Goal: Task Accomplishment & Management: Manage account settings

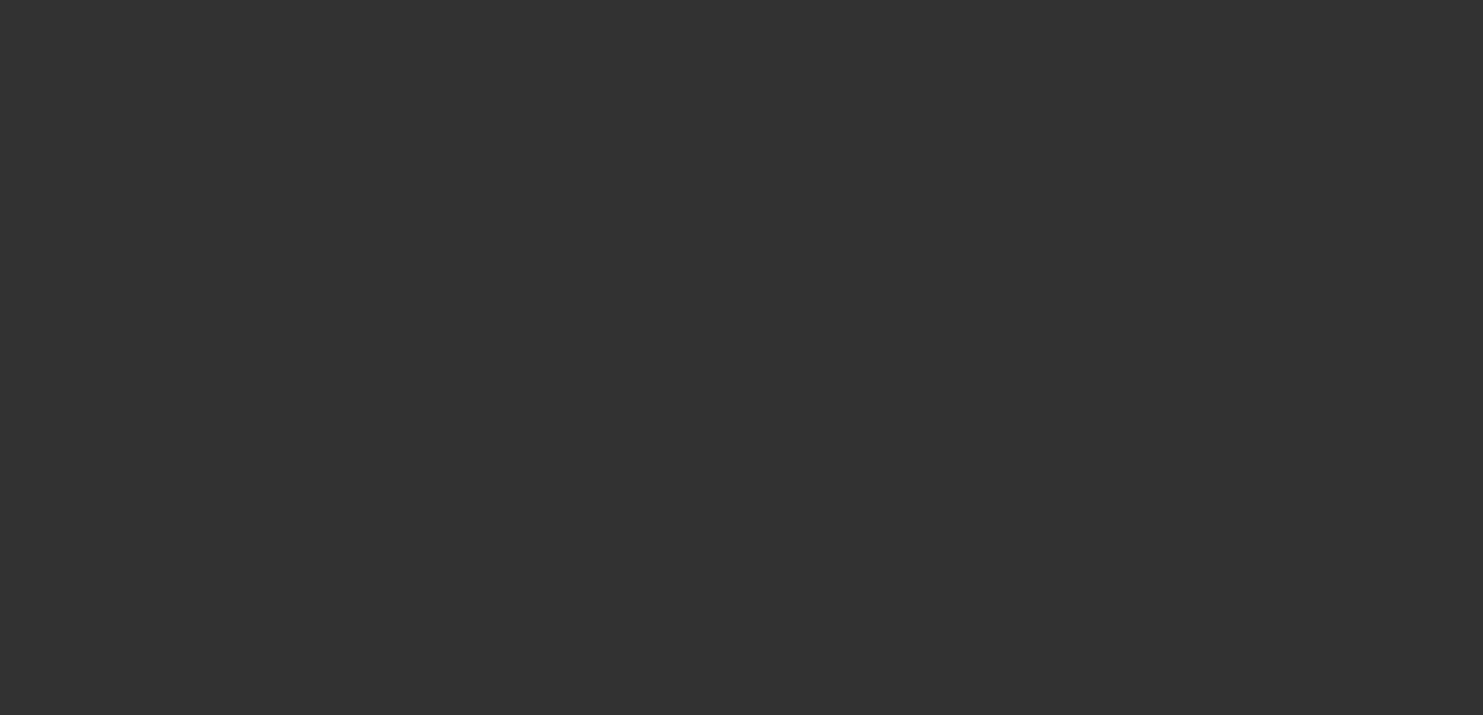
select select "4"
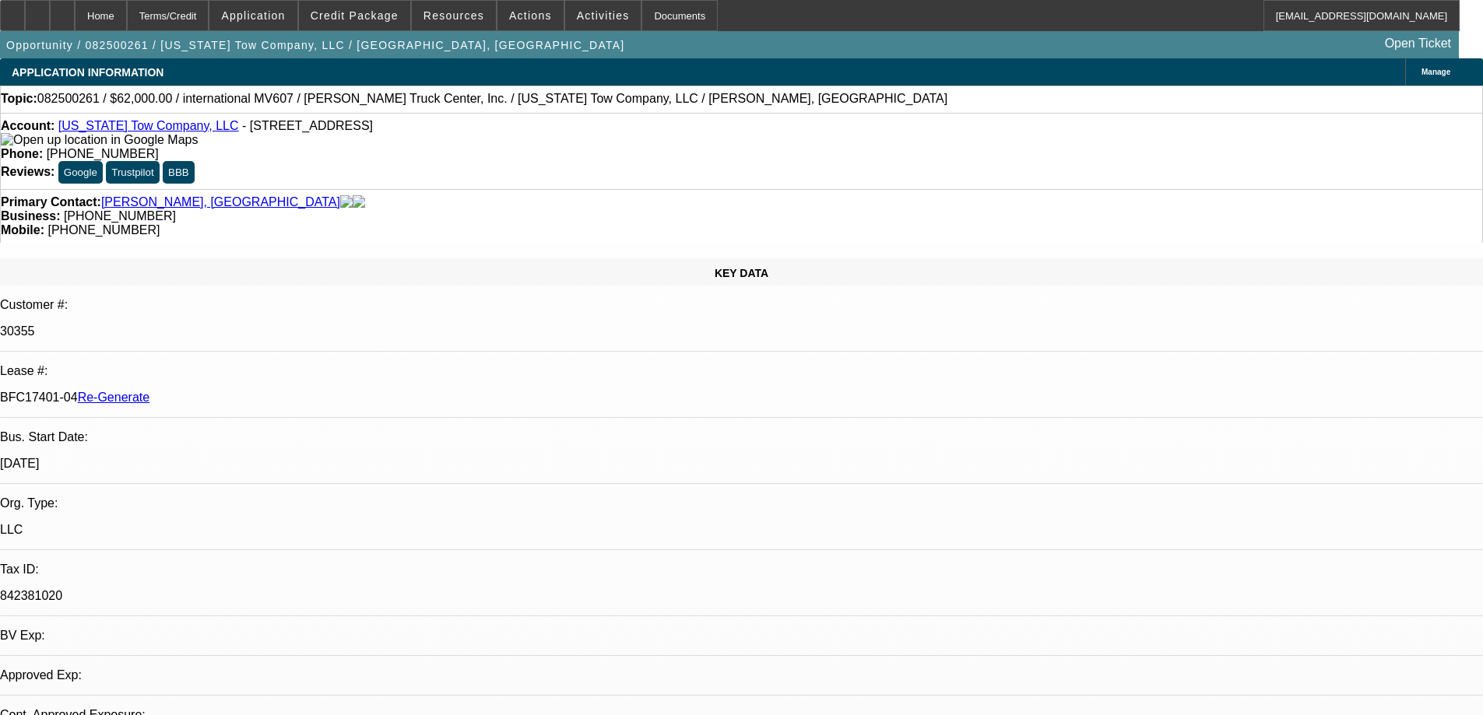
select select "0"
select select "2"
select select "0"
select select "6"
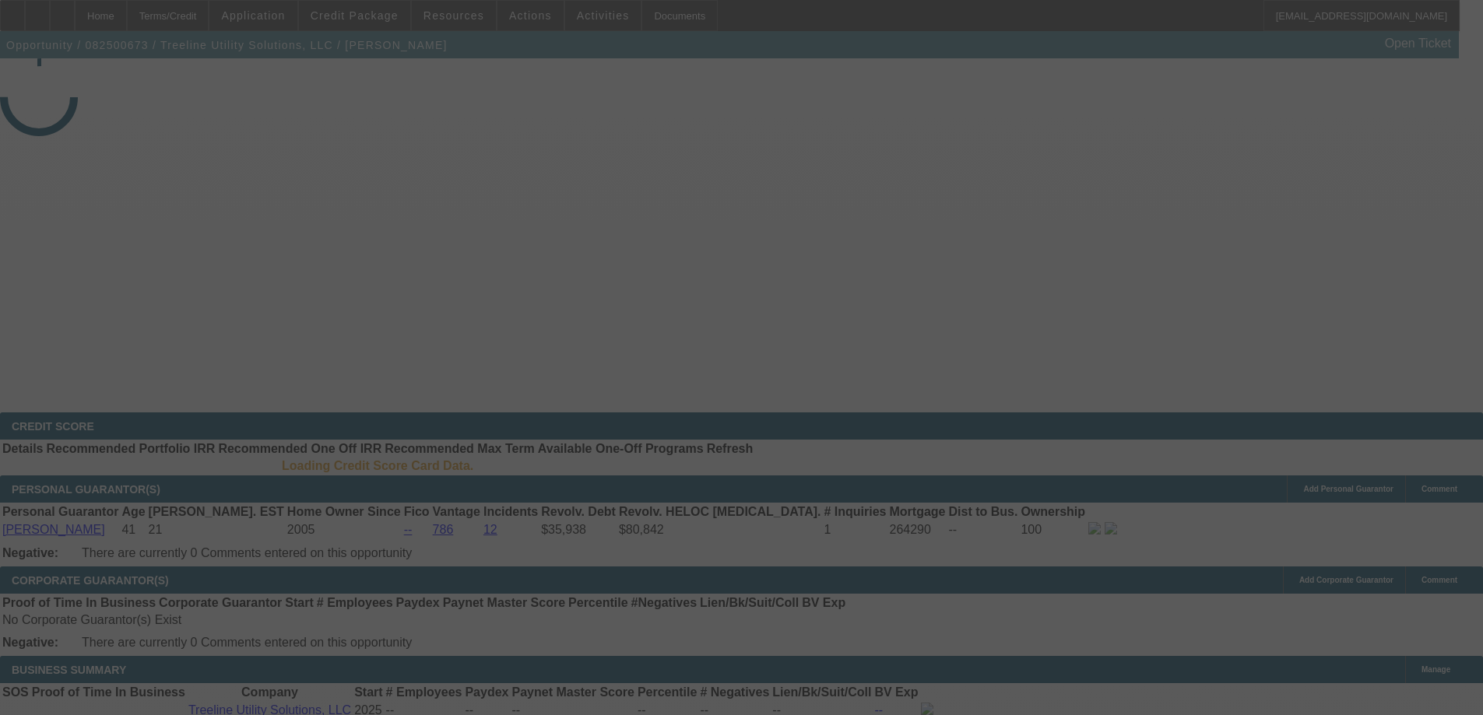
select select "3"
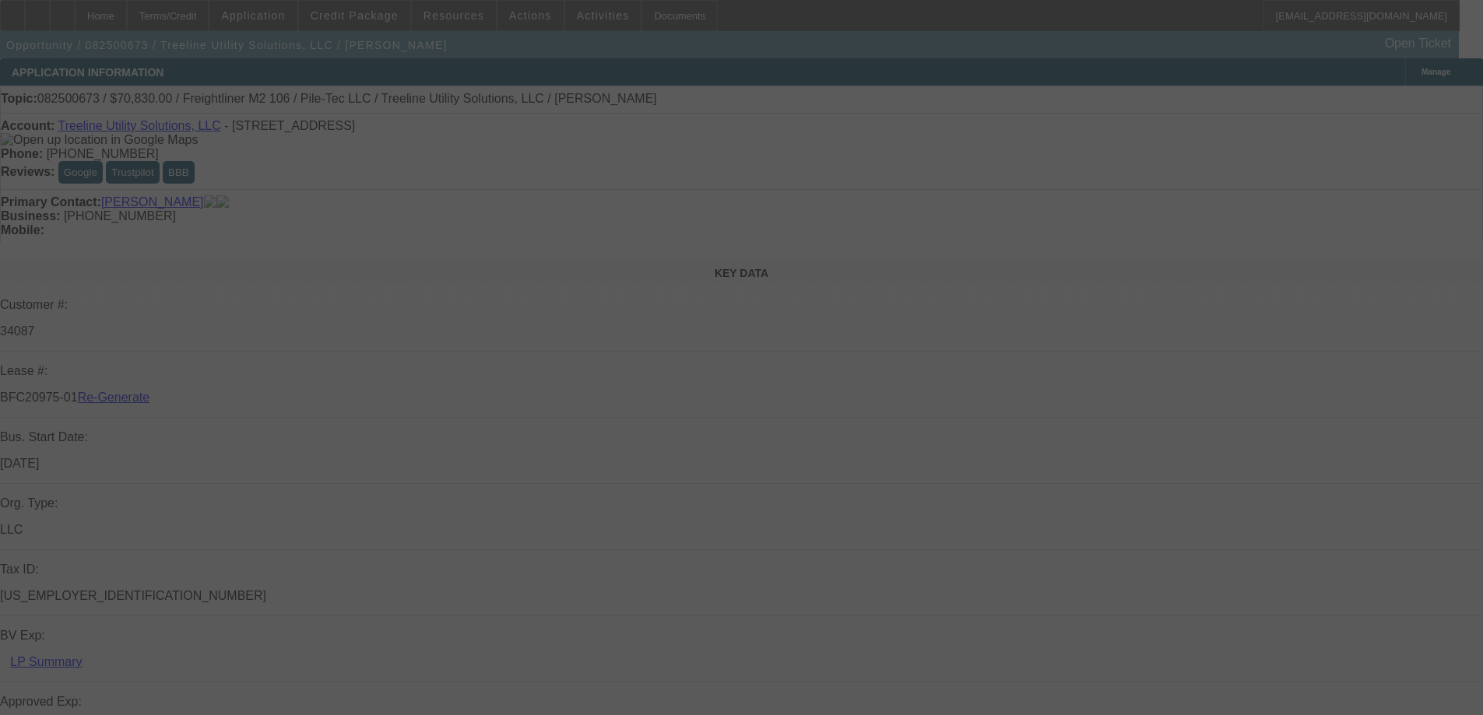
select select "0"
select select "2"
select select "0"
select select "6"
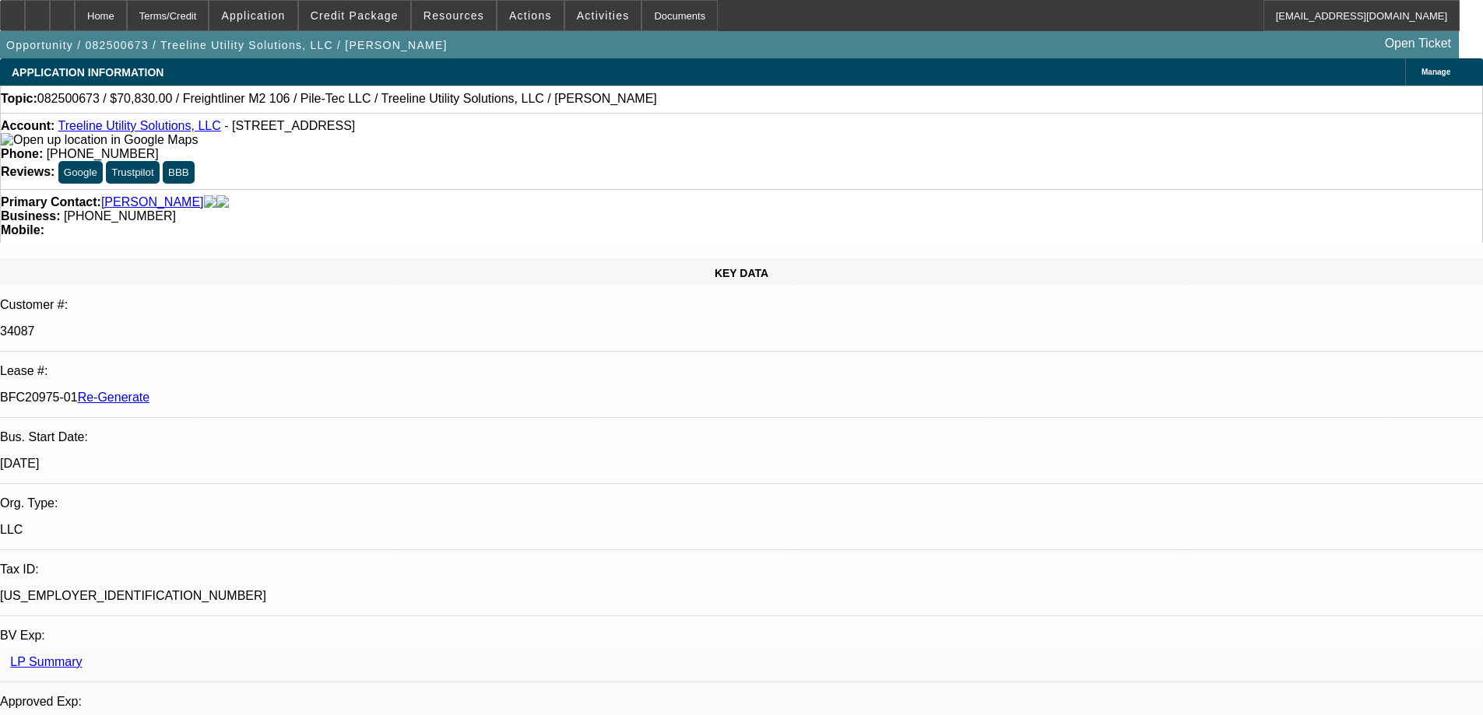
drag, startPoint x: 1329, startPoint y: 265, endPoint x: 1364, endPoint y: 265, distance: 35.8
click at [447, 19] on span "Resources" at bounding box center [453, 15] width 61 height 12
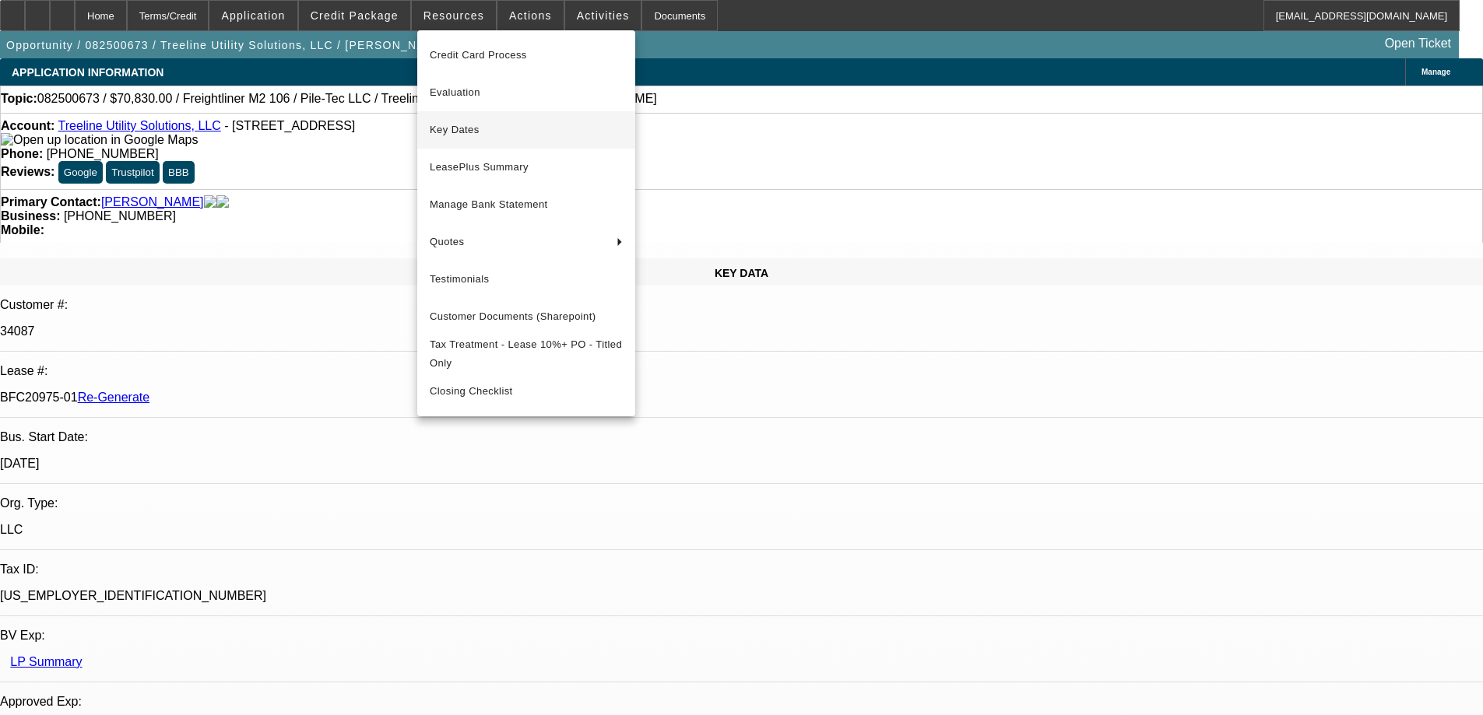
click at [468, 140] on button "Key Dates" at bounding box center [526, 129] width 218 height 37
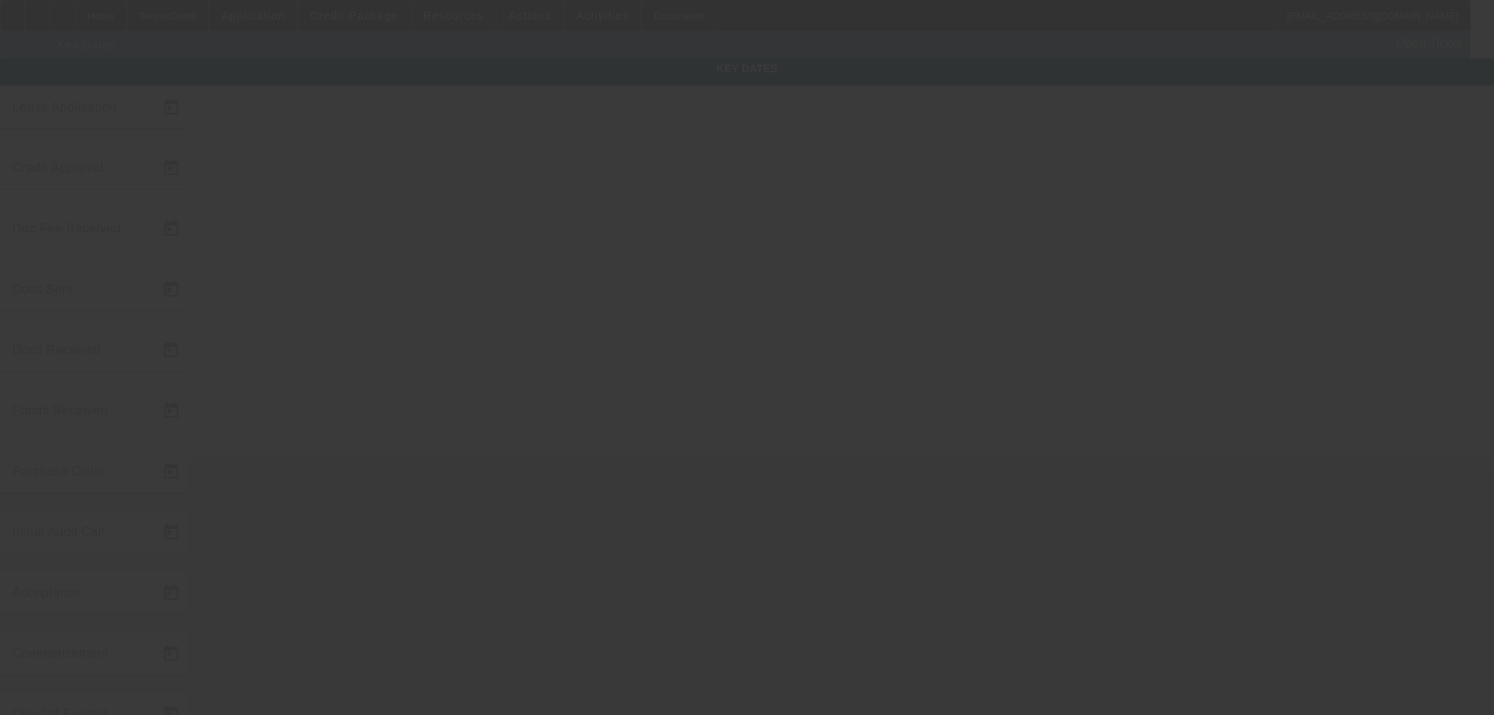
type input "8/25/2025"
type input "8/27/2025"
type input "9/2/2025"
type input "8/29/2025"
type input "9/2/2025"
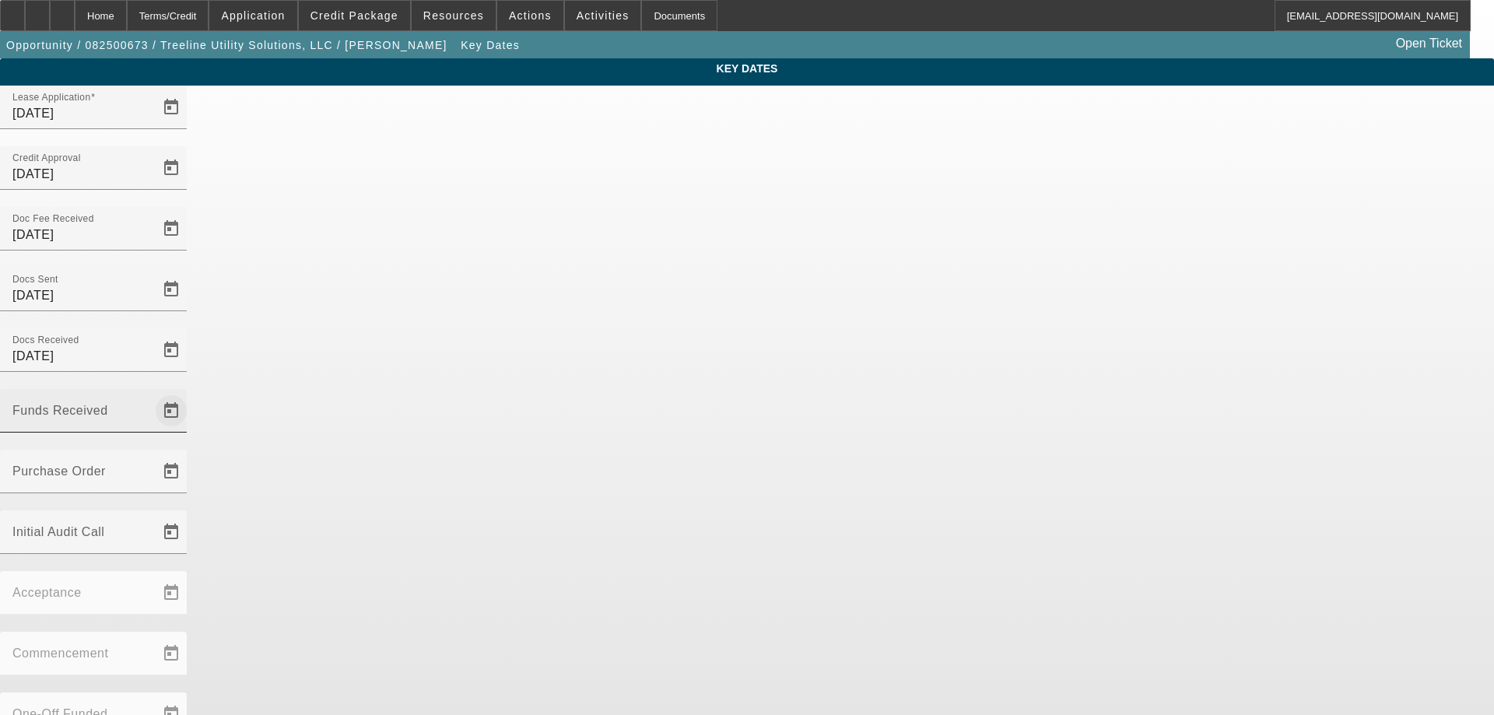
click at [190, 392] on span "Open calendar" at bounding box center [171, 410] width 37 height 37
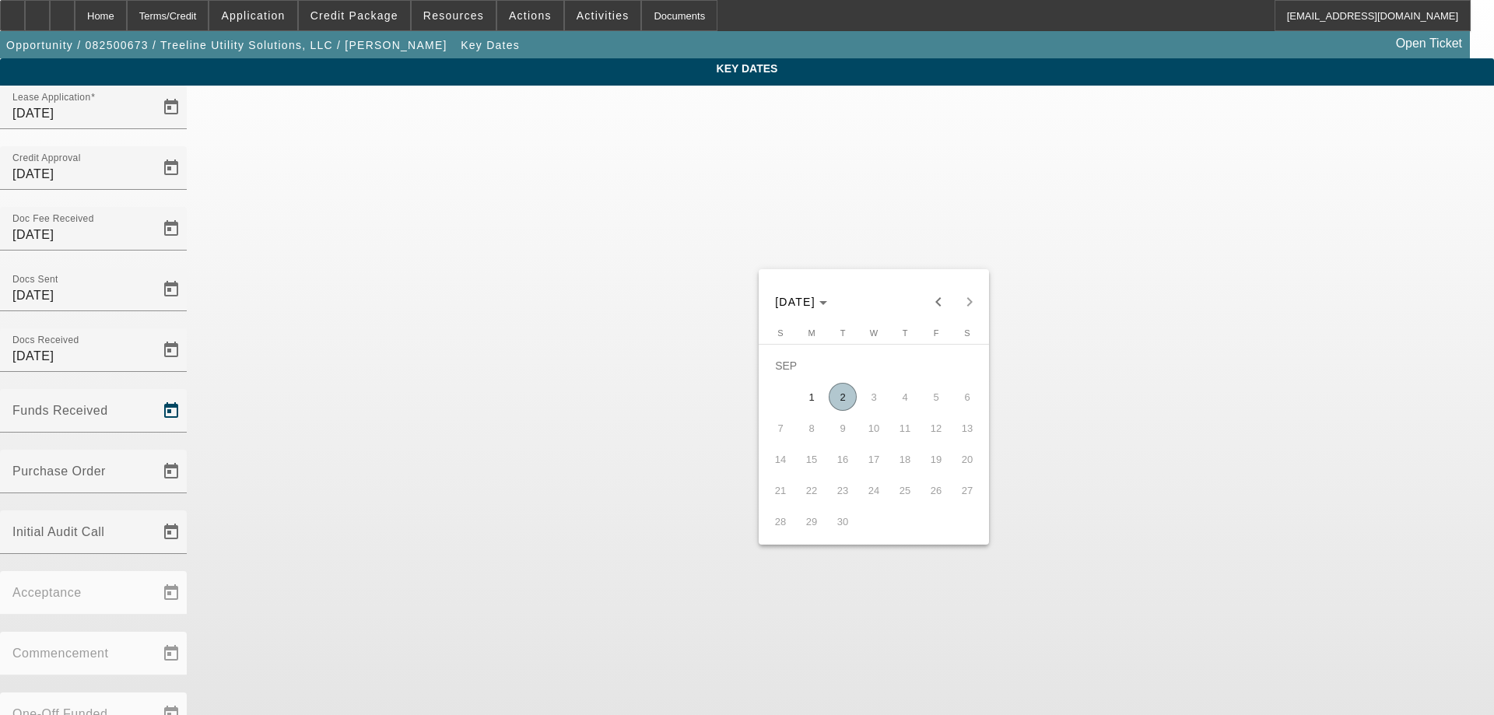
click at [852, 405] on span "2" at bounding box center [843, 397] width 28 height 28
type input "9/2/2025"
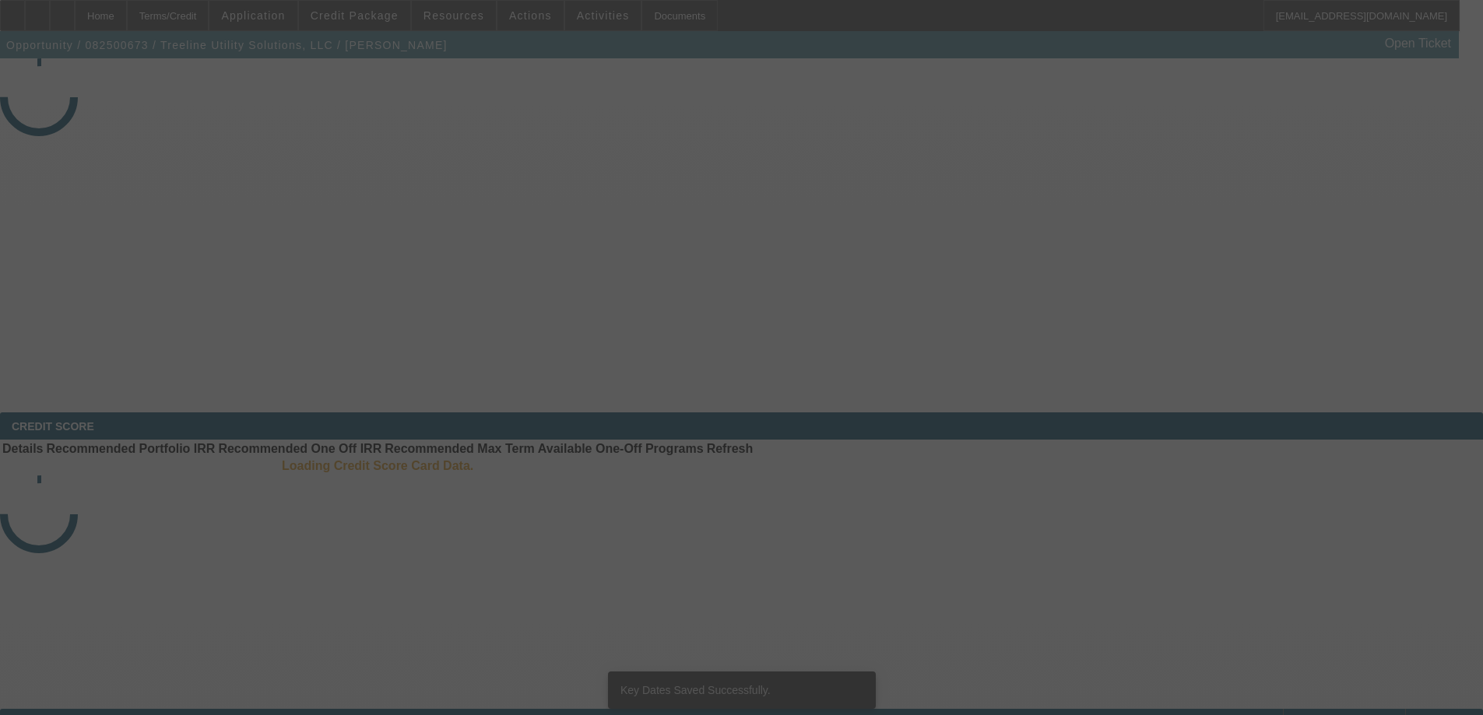
select select "3"
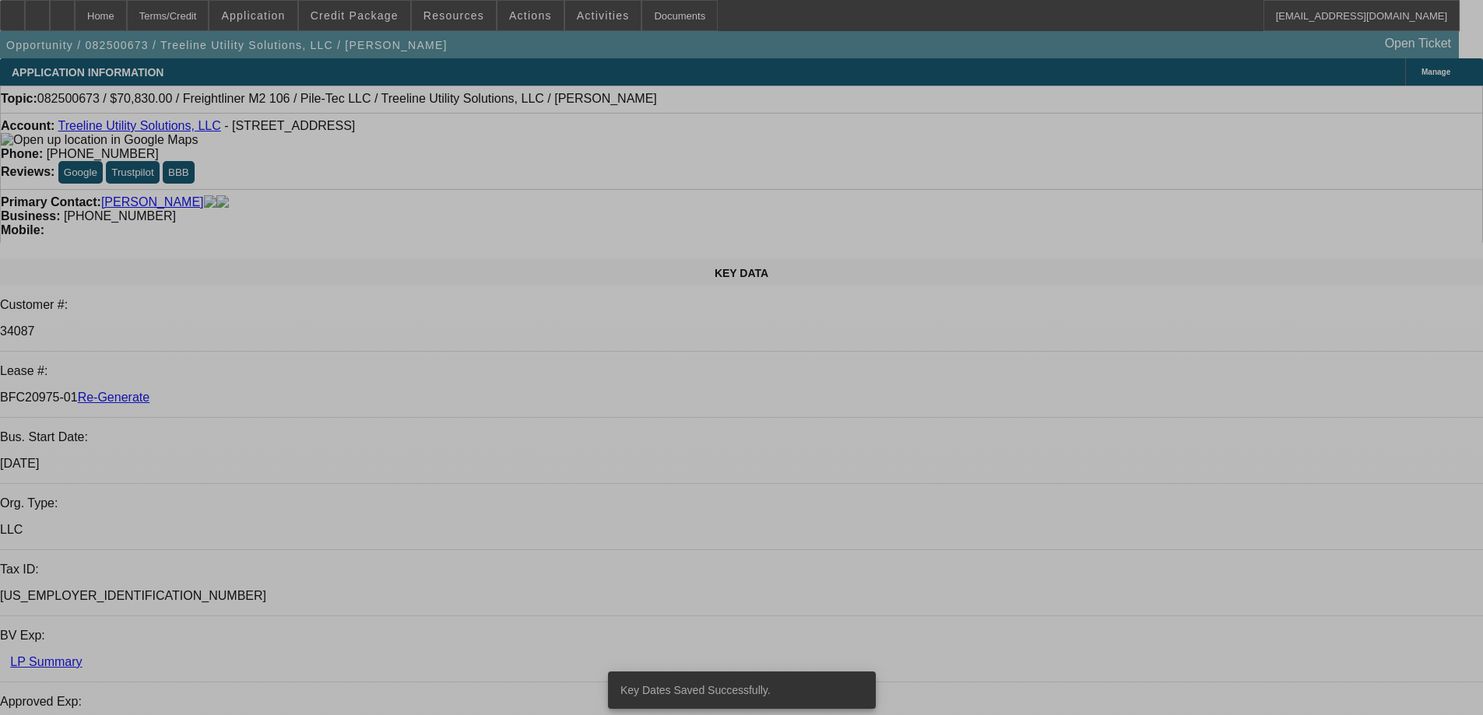
select select "0"
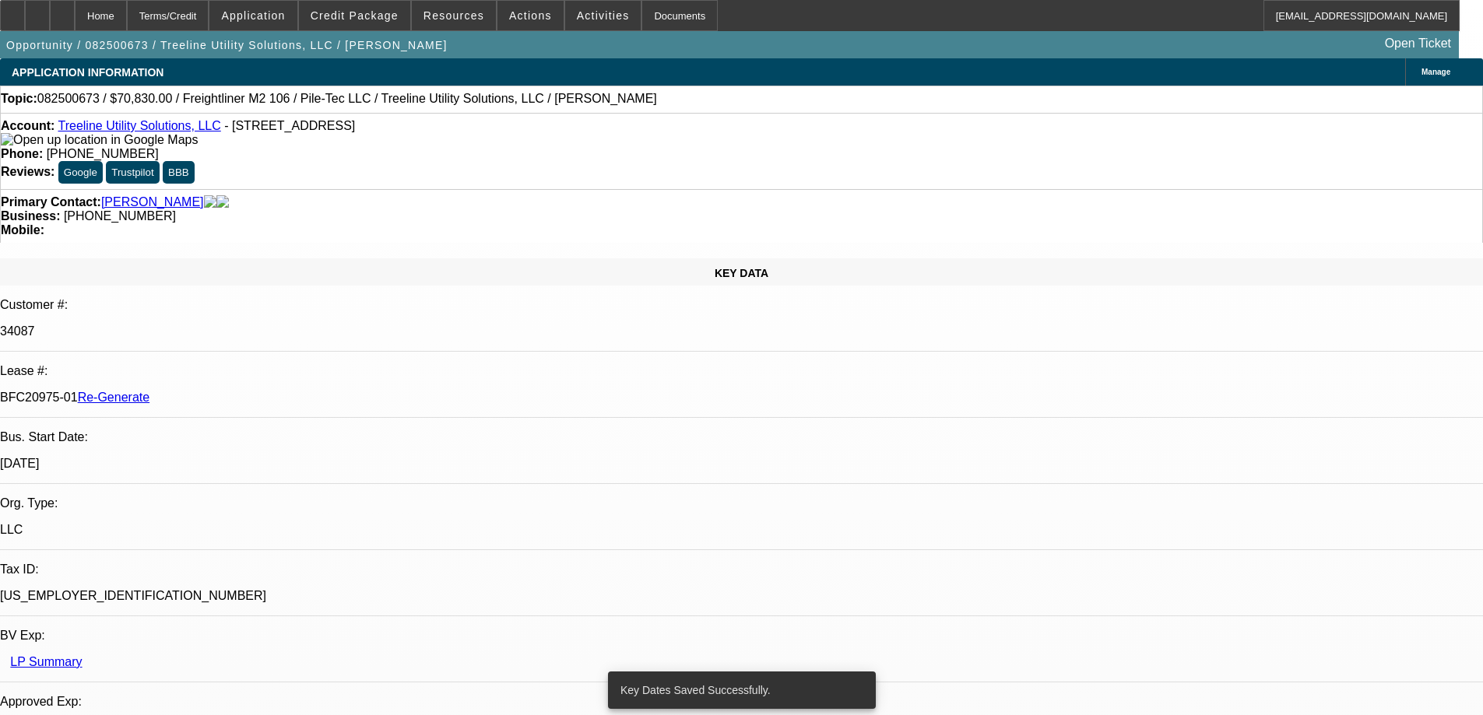
select select "2"
select select "0"
select select "6"
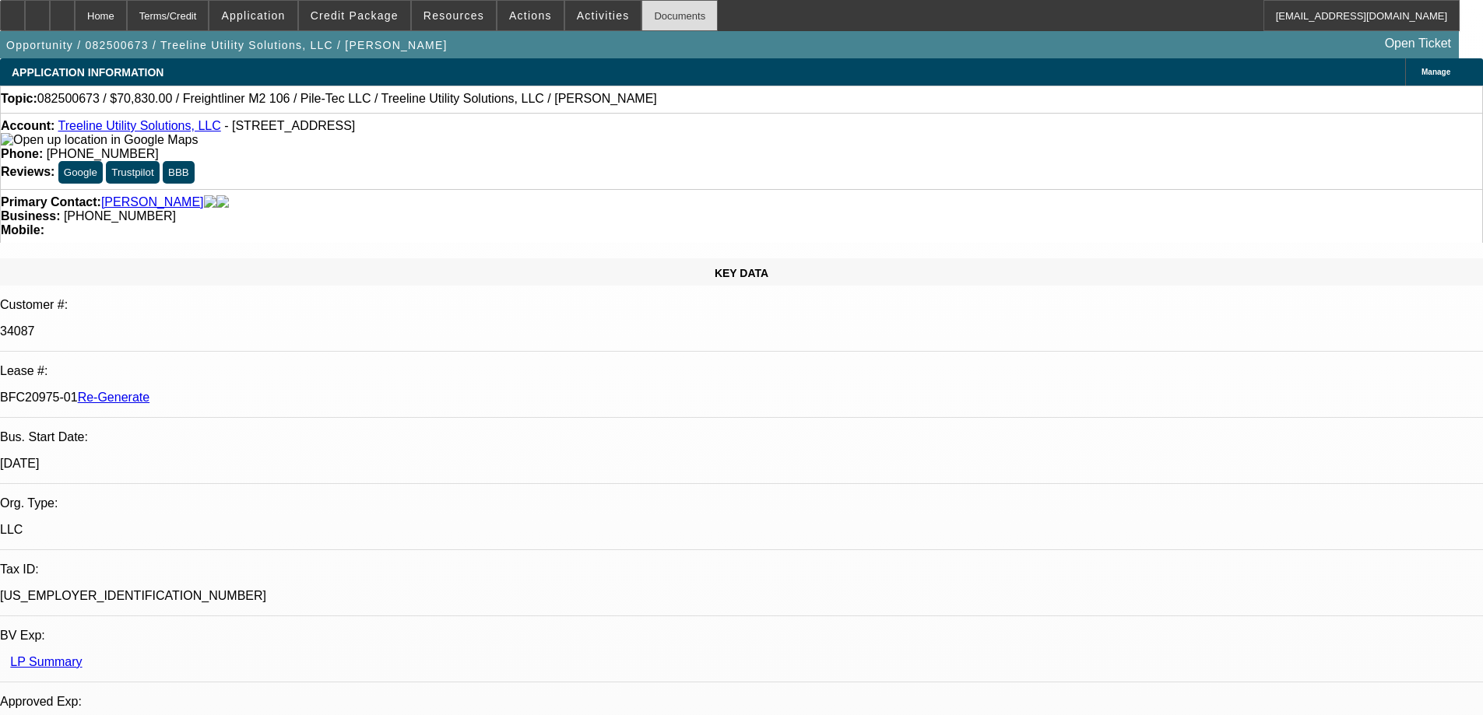
click at [662, 18] on div "Documents" at bounding box center [679, 15] width 76 height 31
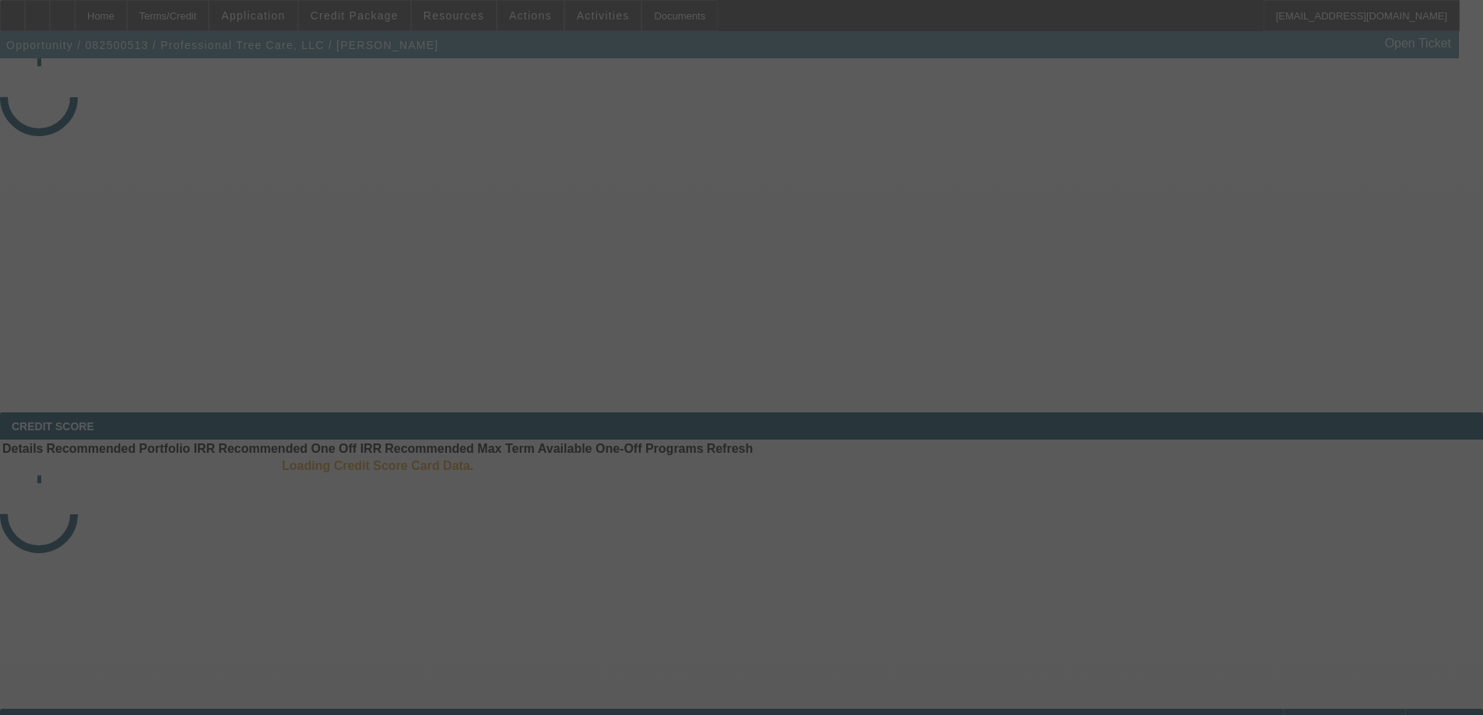
select select "3"
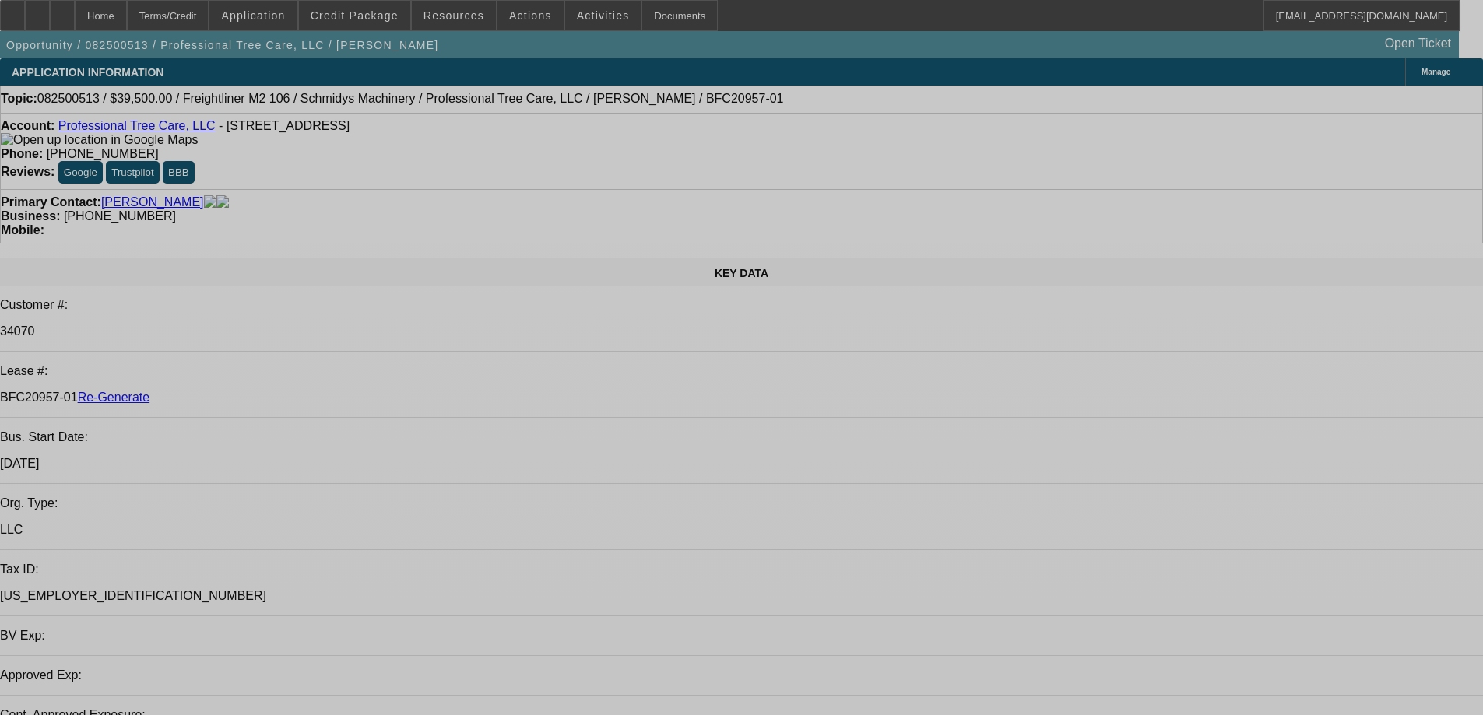
select select "0"
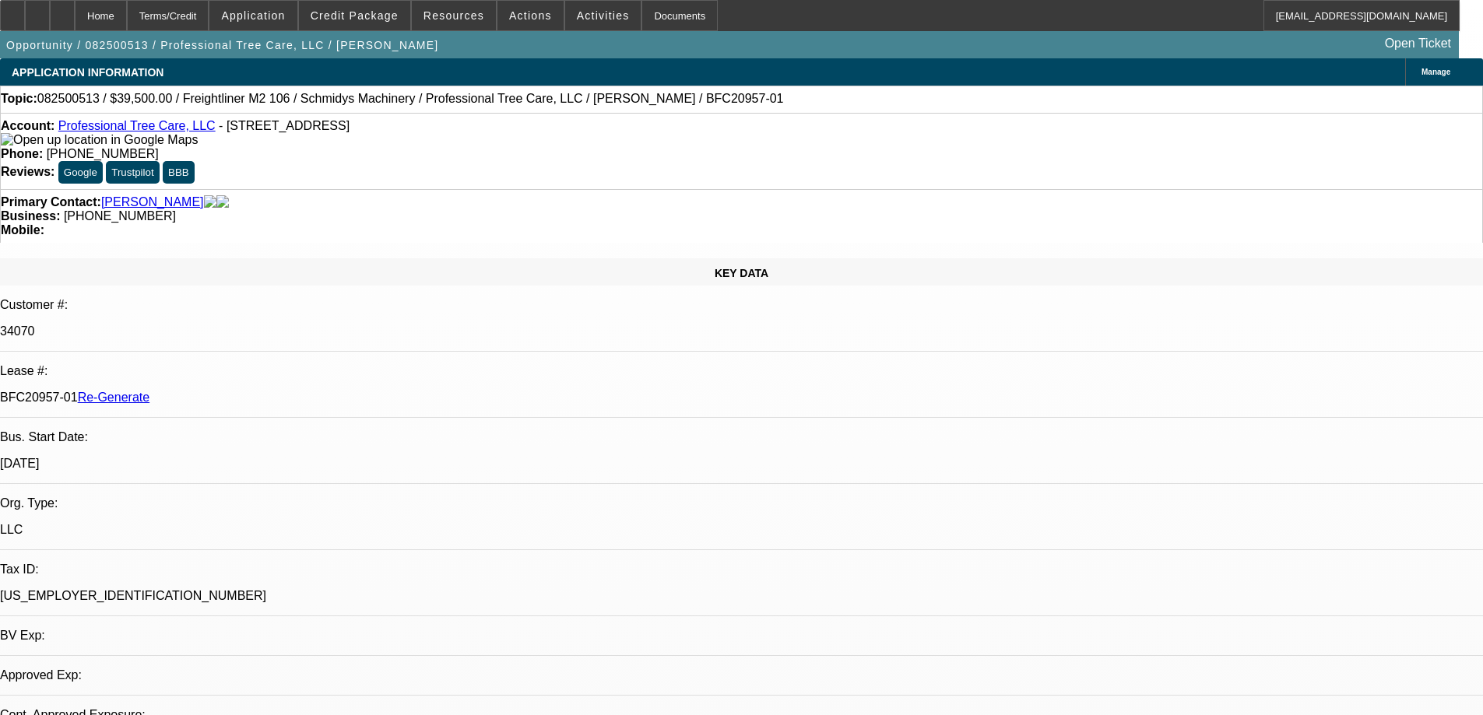
select select "0"
select select "6"
click at [489, 21] on span at bounding box center [454, 15] width 84 height 37
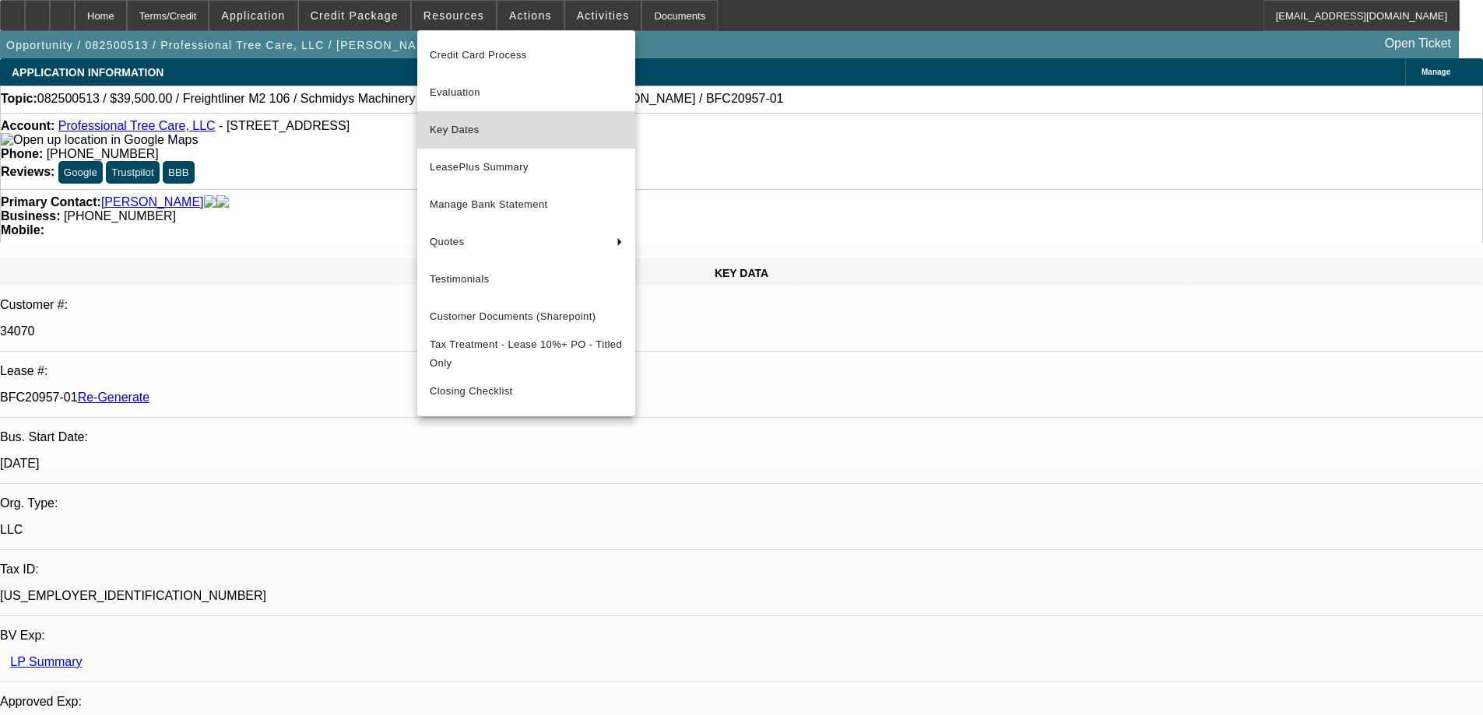
click at [479, 133] on span "Key Dates" at bounding box center [526, 130] width 193 height 19
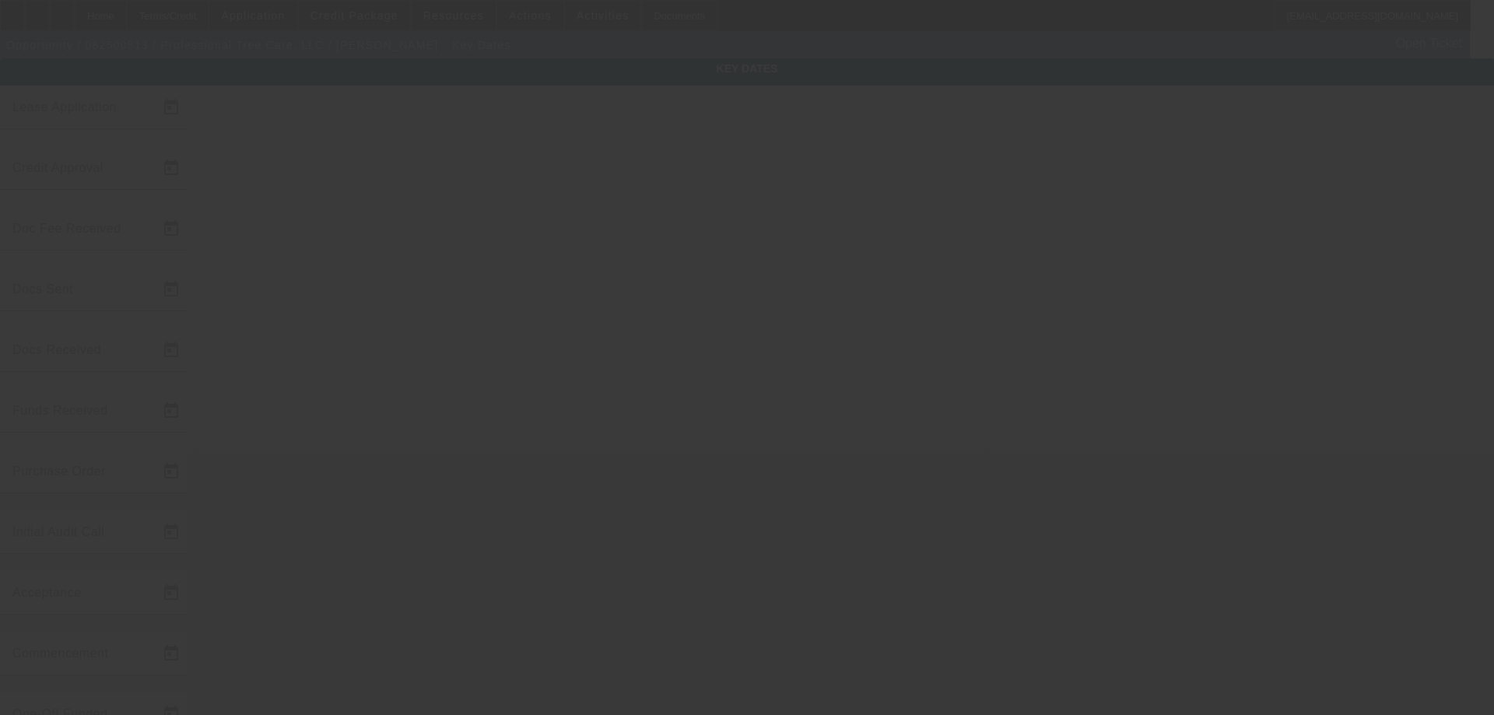
type input "8/19/2025"
type input "8/21/2025"
type input "8/22/2025"
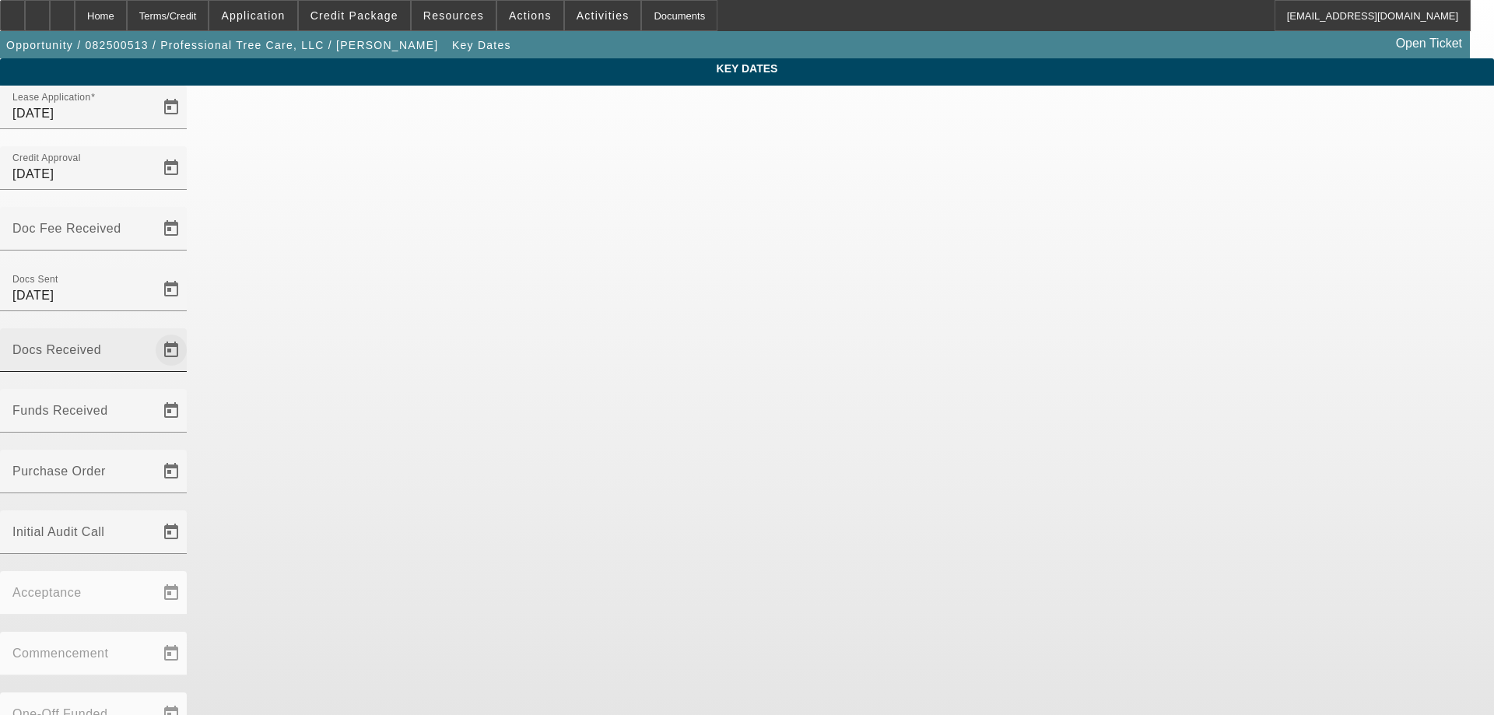
click at [190, 332] on span "Open calendar" at bounding box center [171, 350] width 37 height 37
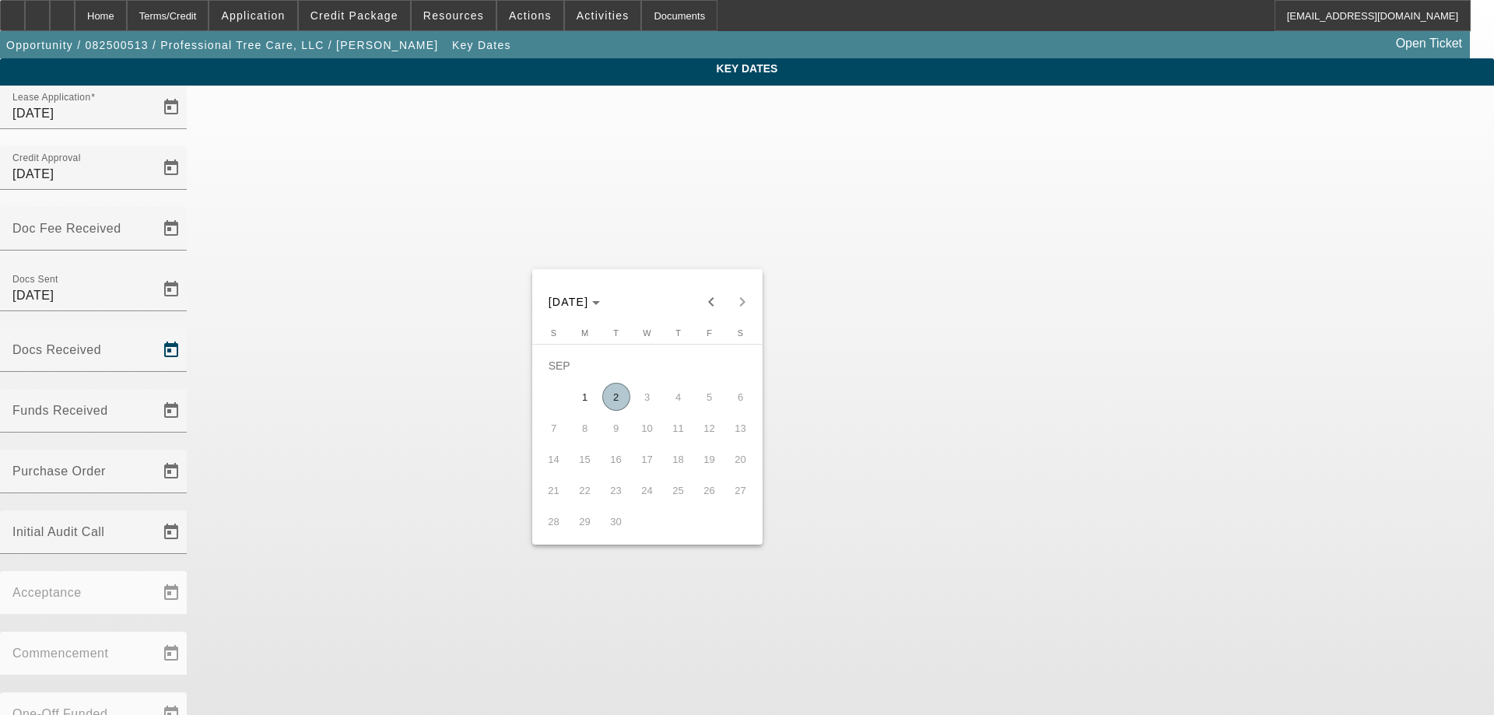
click at [623, 396] on span "2" at bounding box center [616, 397] width 28 height 28
type input "9/2/2025"
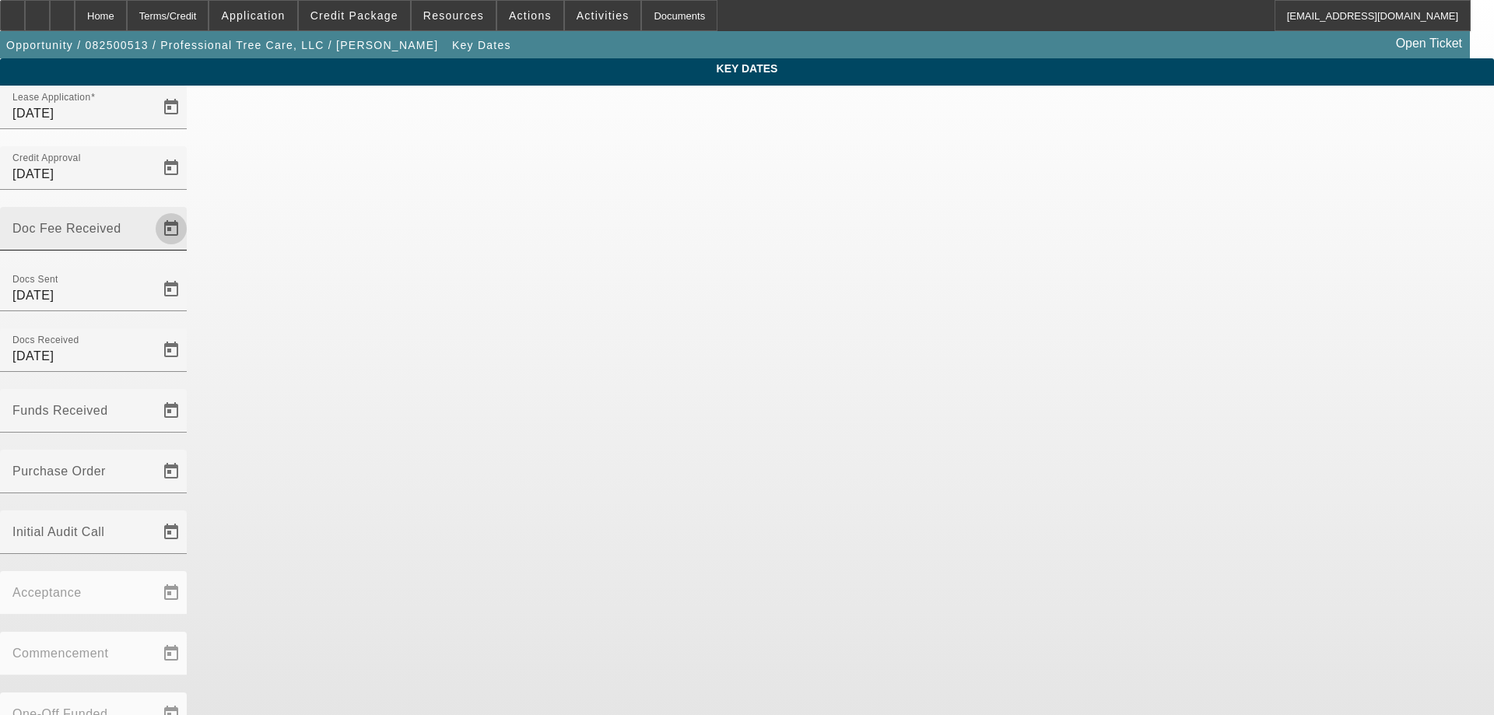
click at [190, 210] on span "Open calendar" at bounding box center [171, 228] width 37 height 37
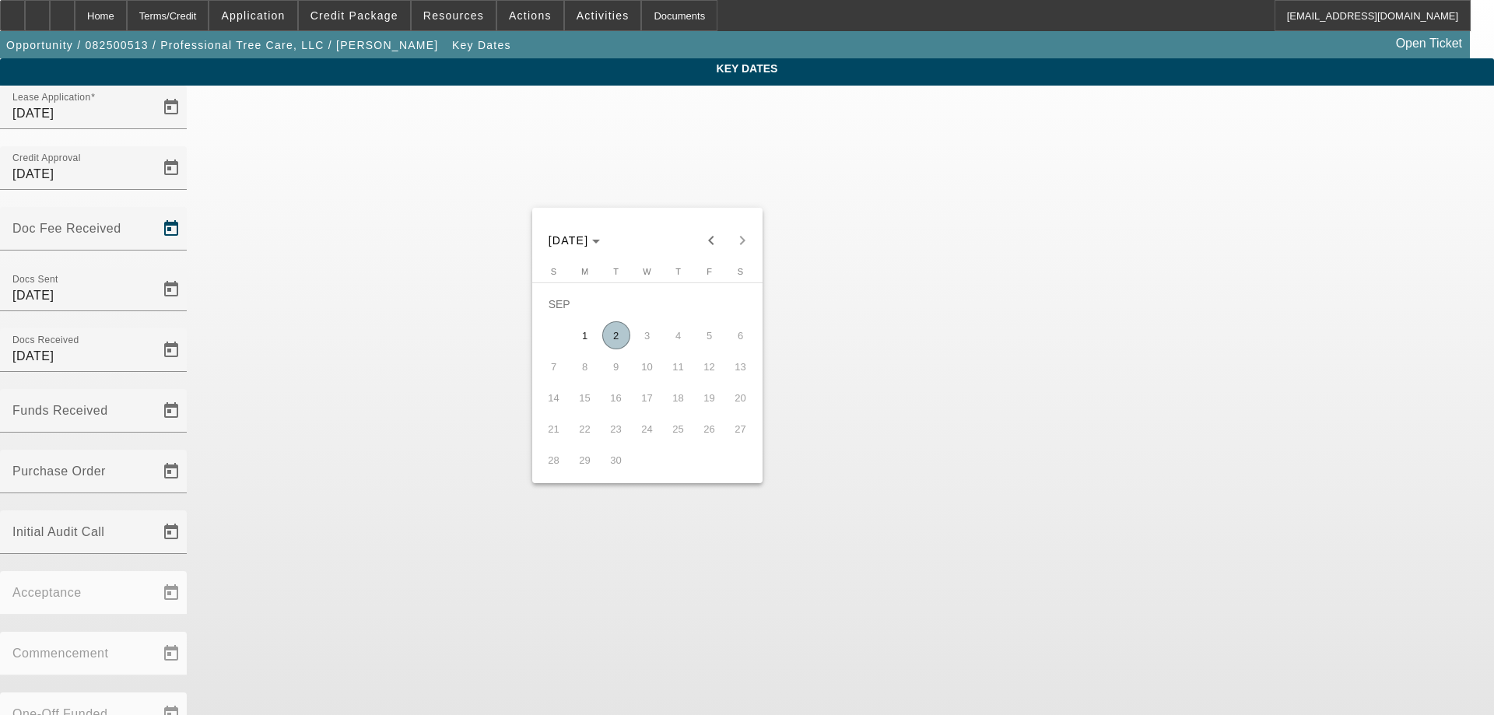
click at [622, 335] on span "2" at bounding box center [616, 335] width 28 height 28
type input "9/2/2025"
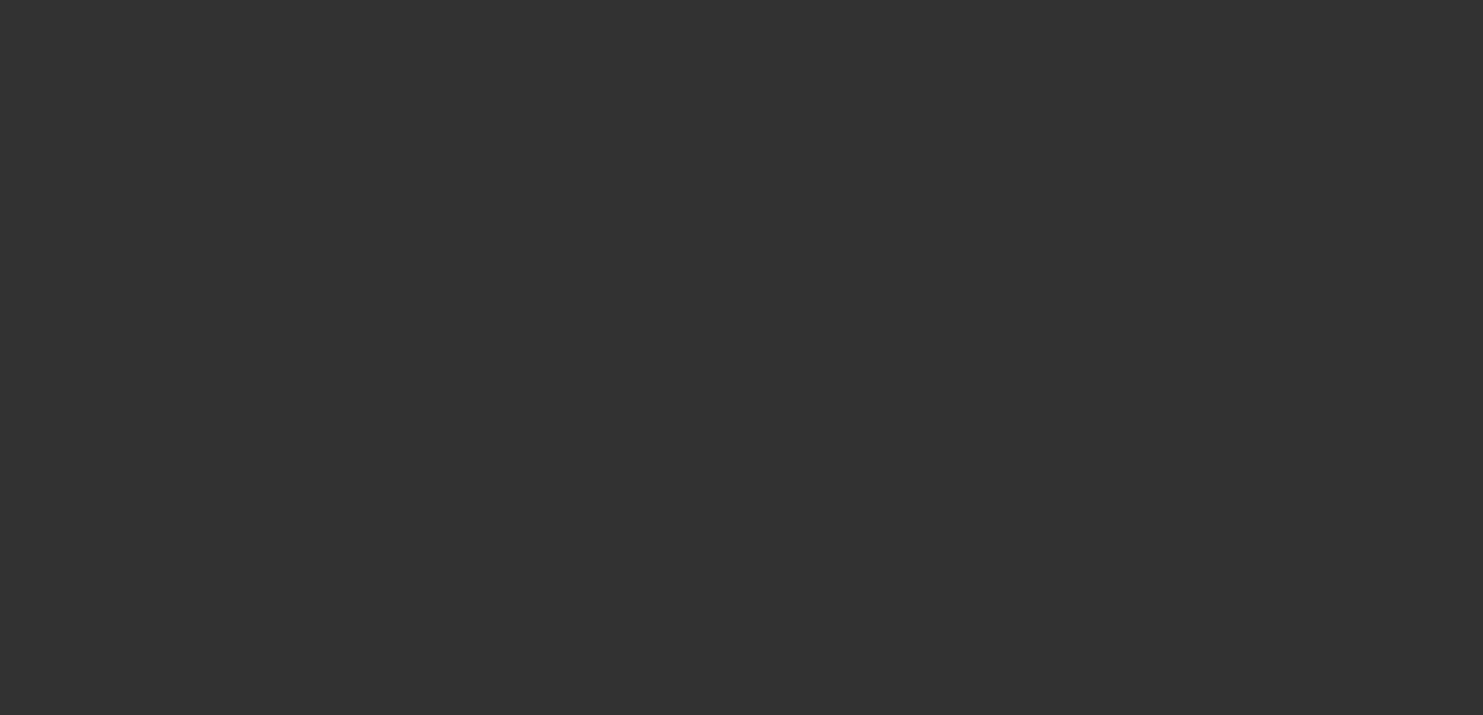
select select "3"
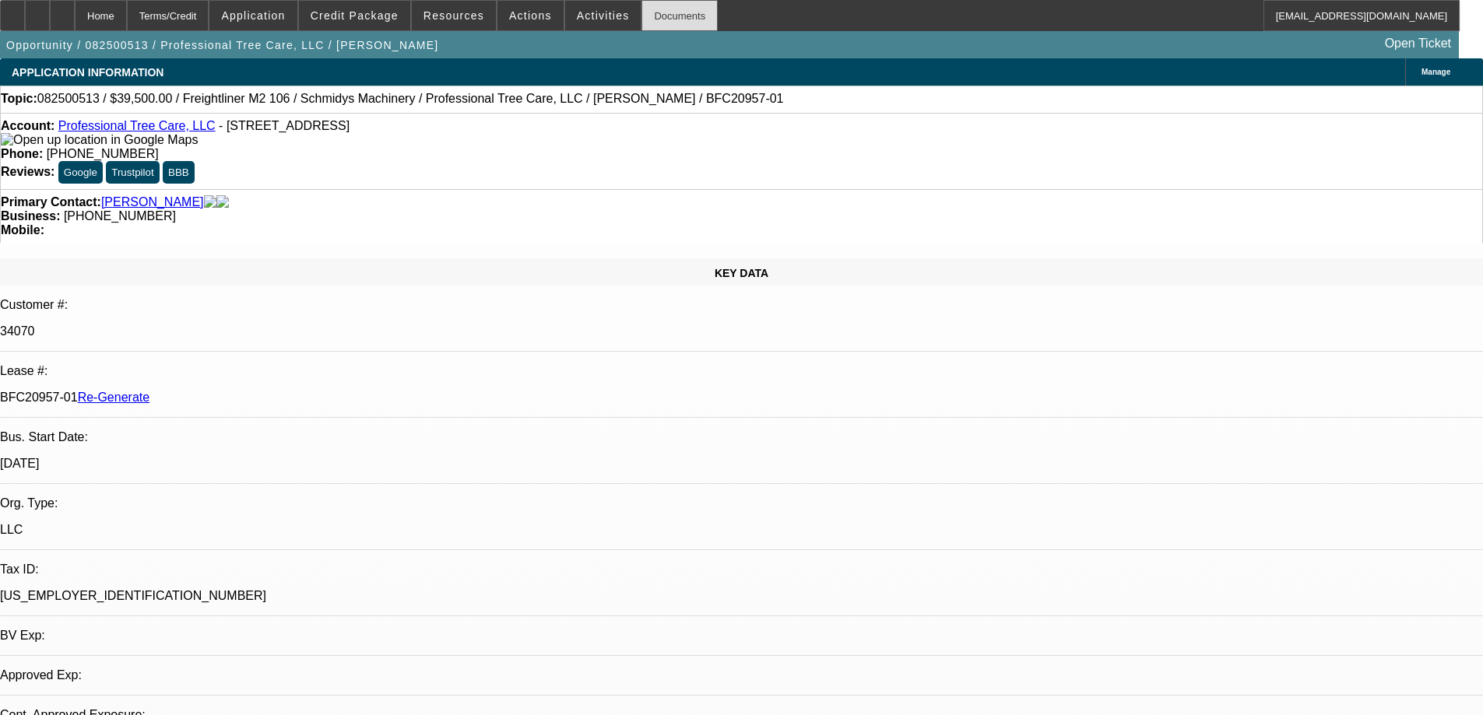
select select "0"
select select "6"
click at [661, 14] on div "Documents" at bounding box center [679, 15] width 76 height 31
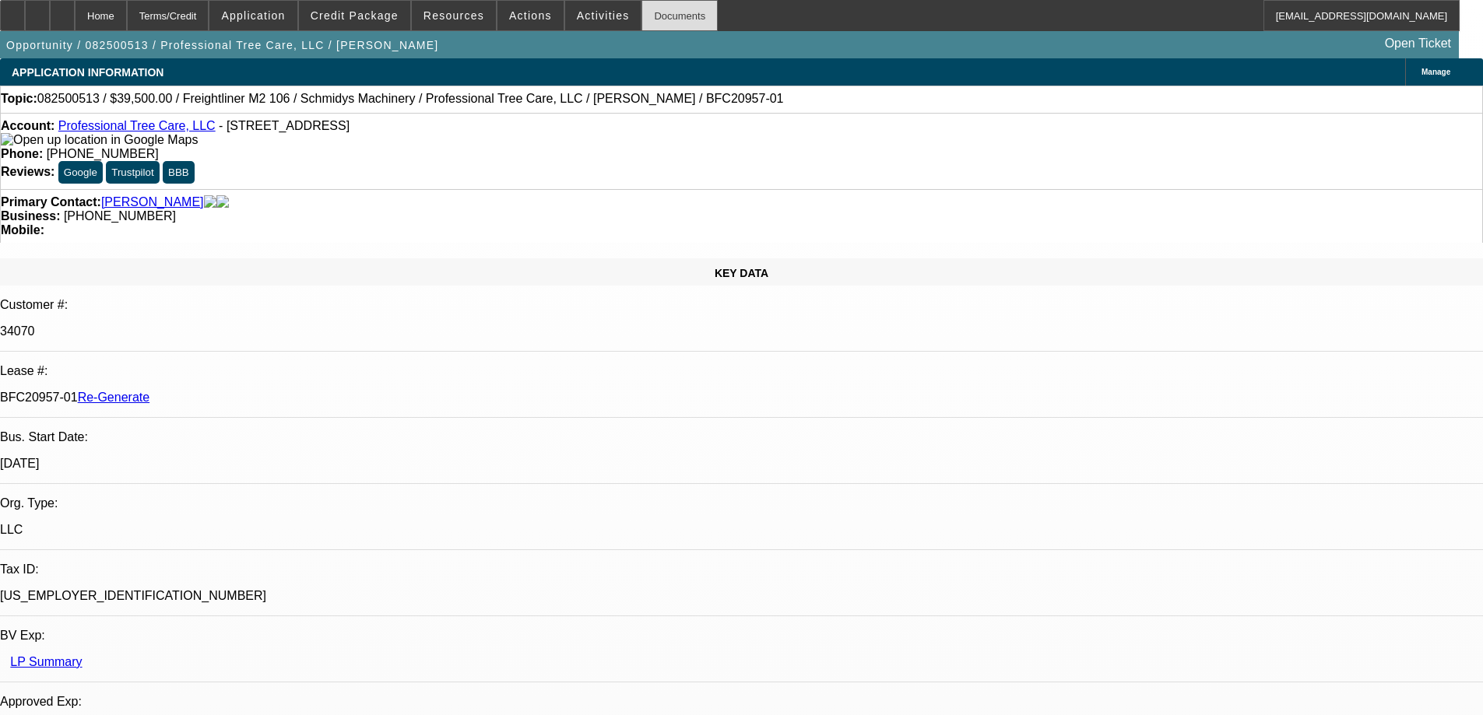
click at [669, 12] on div "Documents" at bounding box center [679, 15] width 76 height 31
click at [585, 10] on span "Activities" at bounding box center [603, 15] width 53 height 12
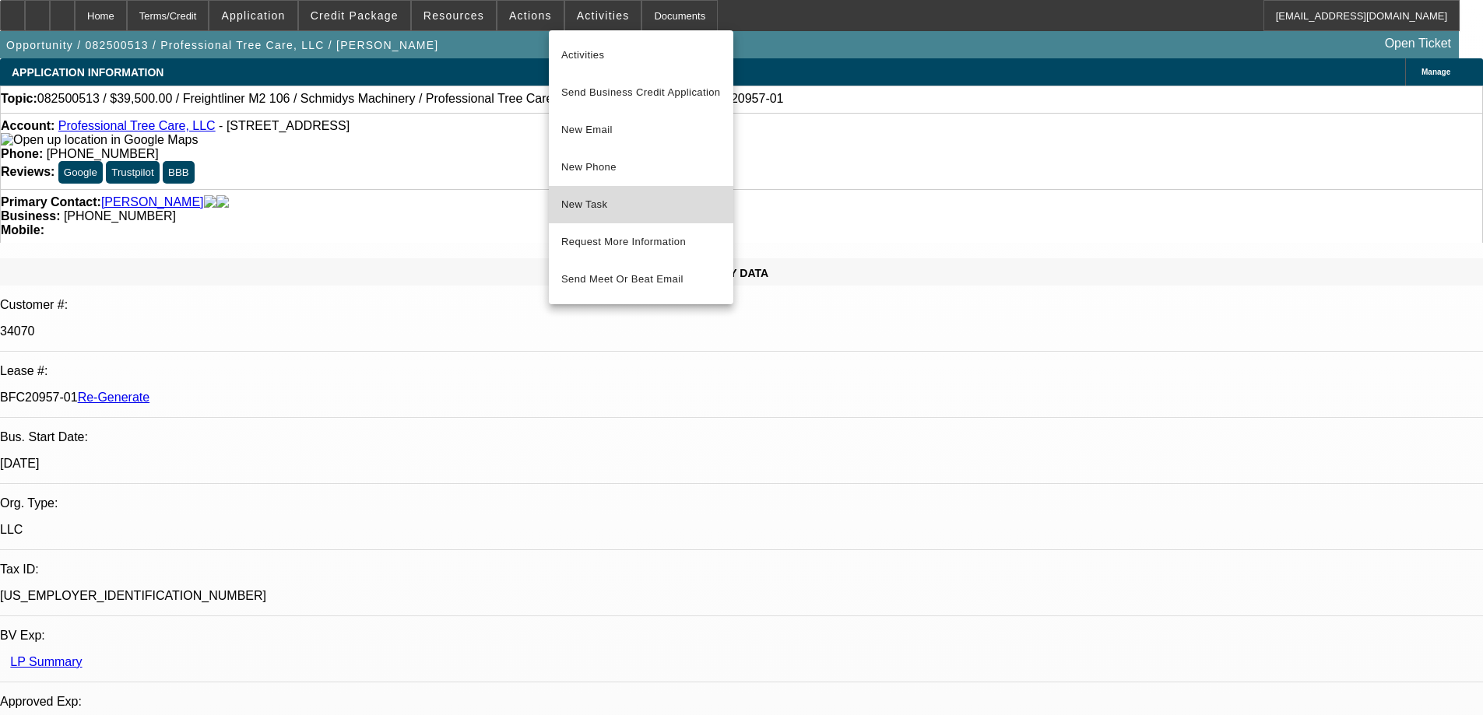
click at [612, 205] on span "New Task" at bounding box center [641, 204] width 160 height 19
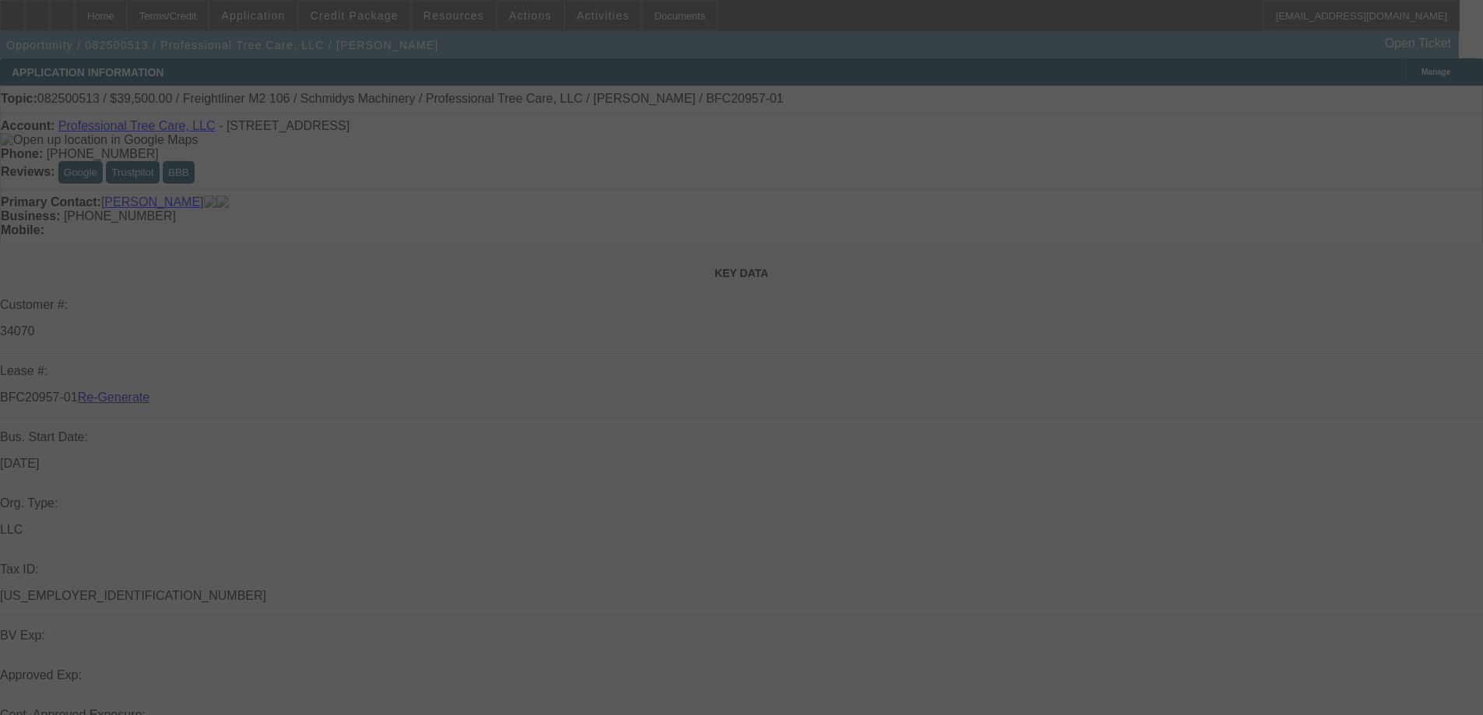
select select "3"
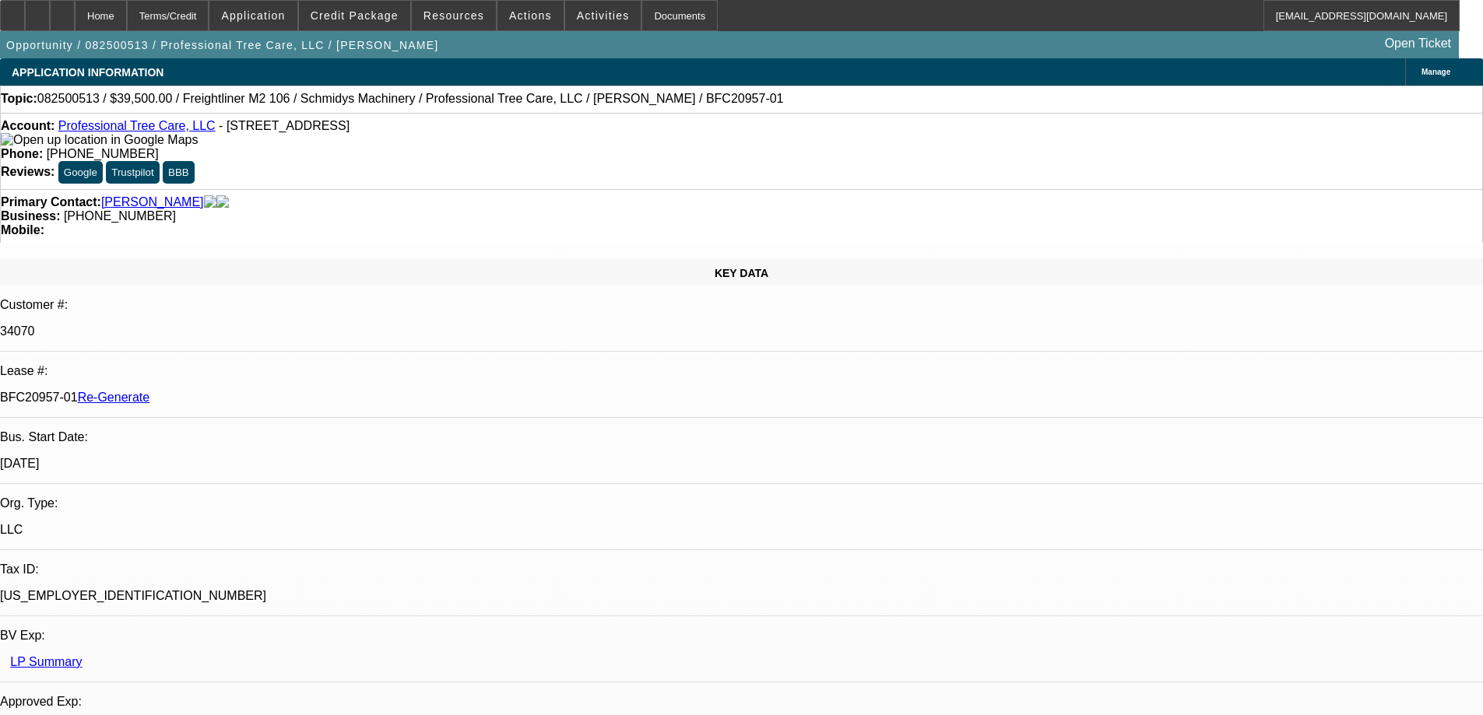
select select "0"
select select "6"
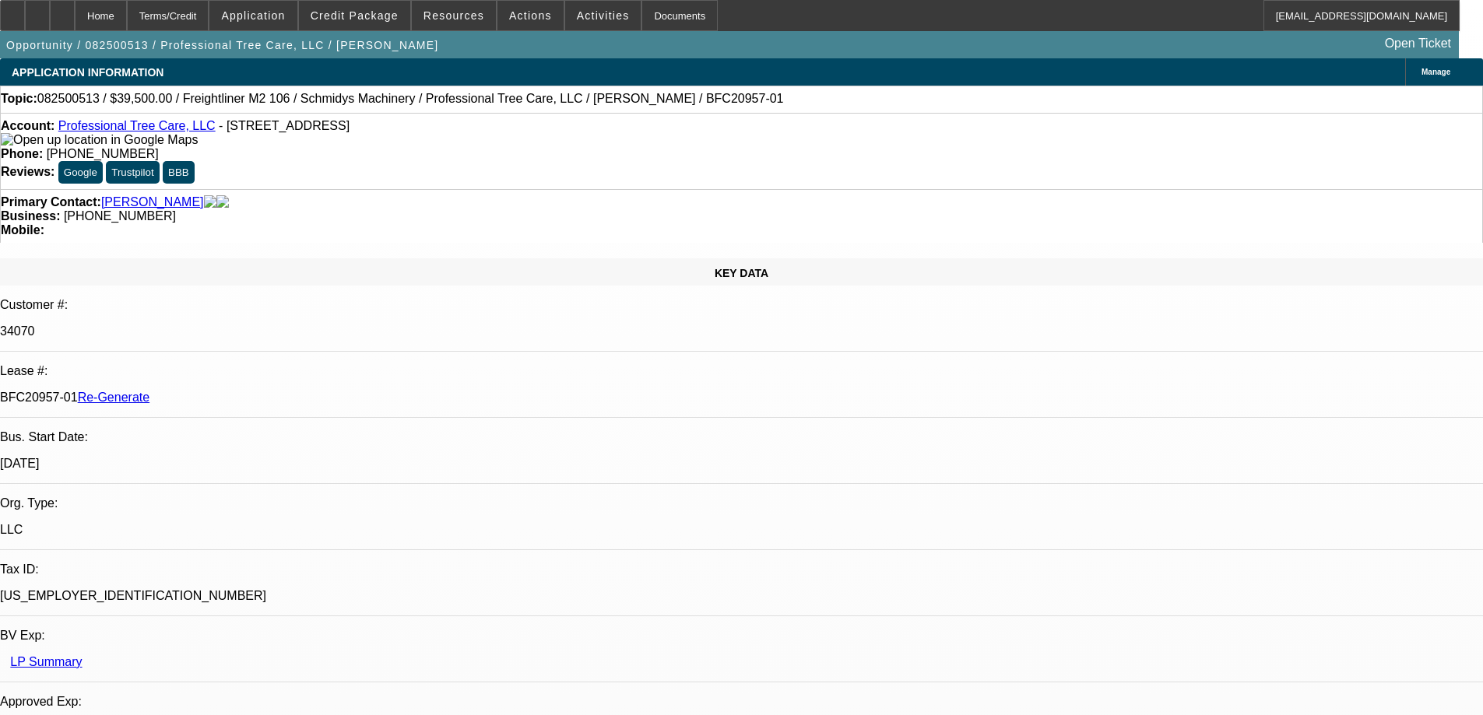
scroll to position [78, 0]
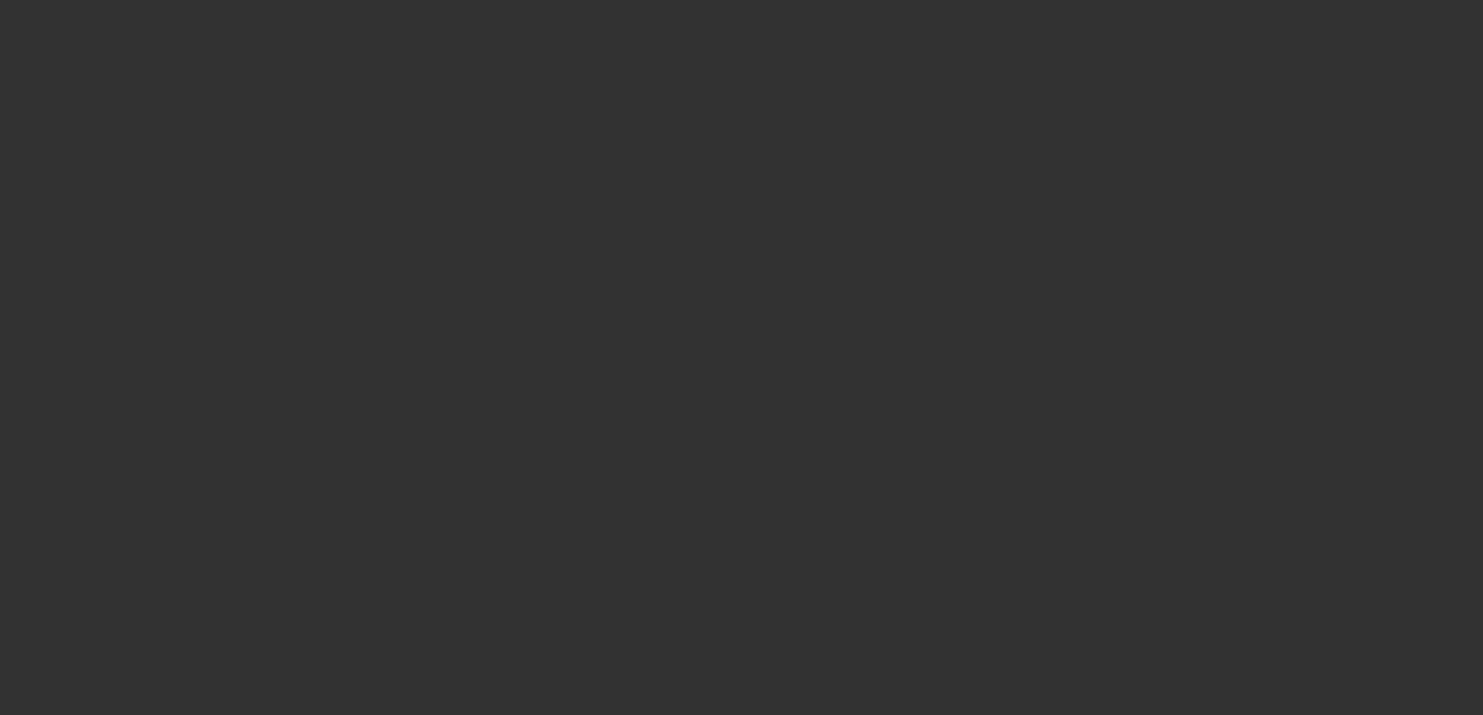
select select "3"
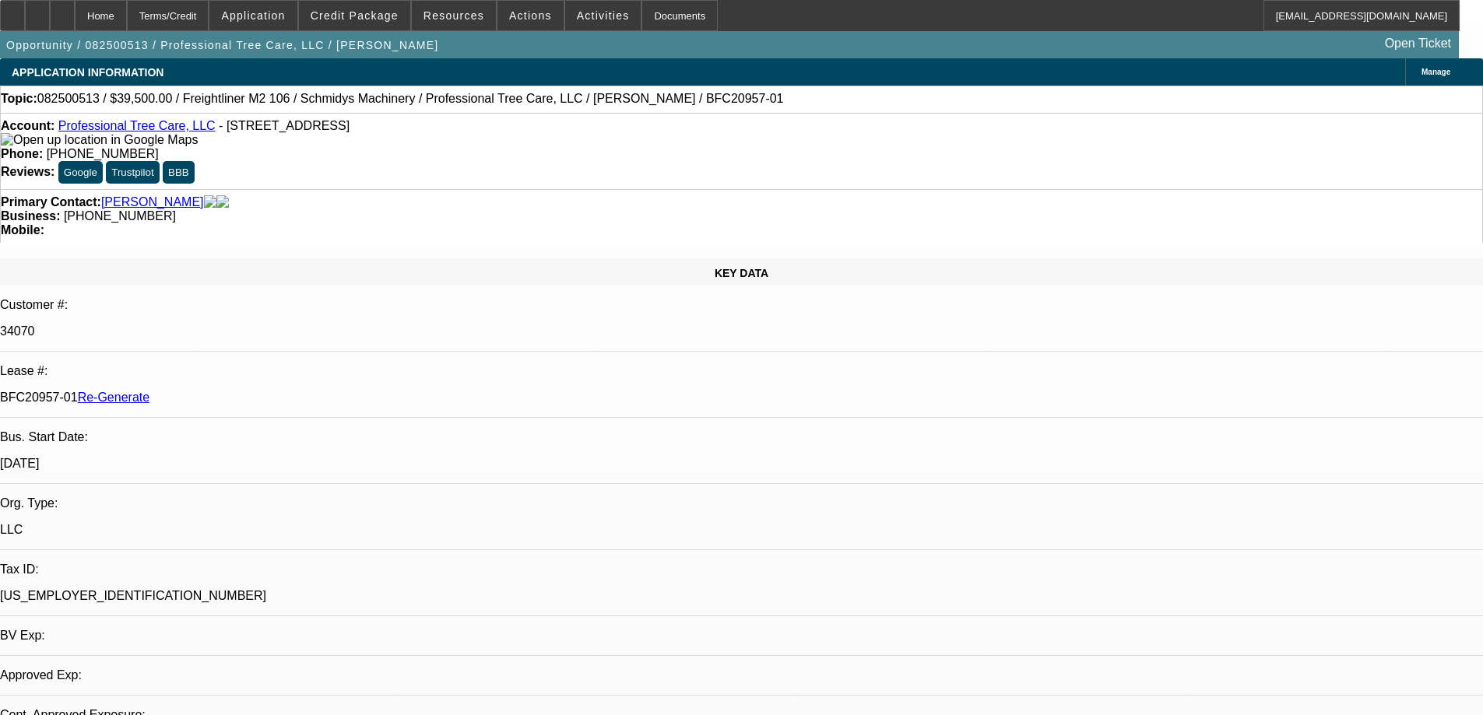
select select "0"
select select "1"
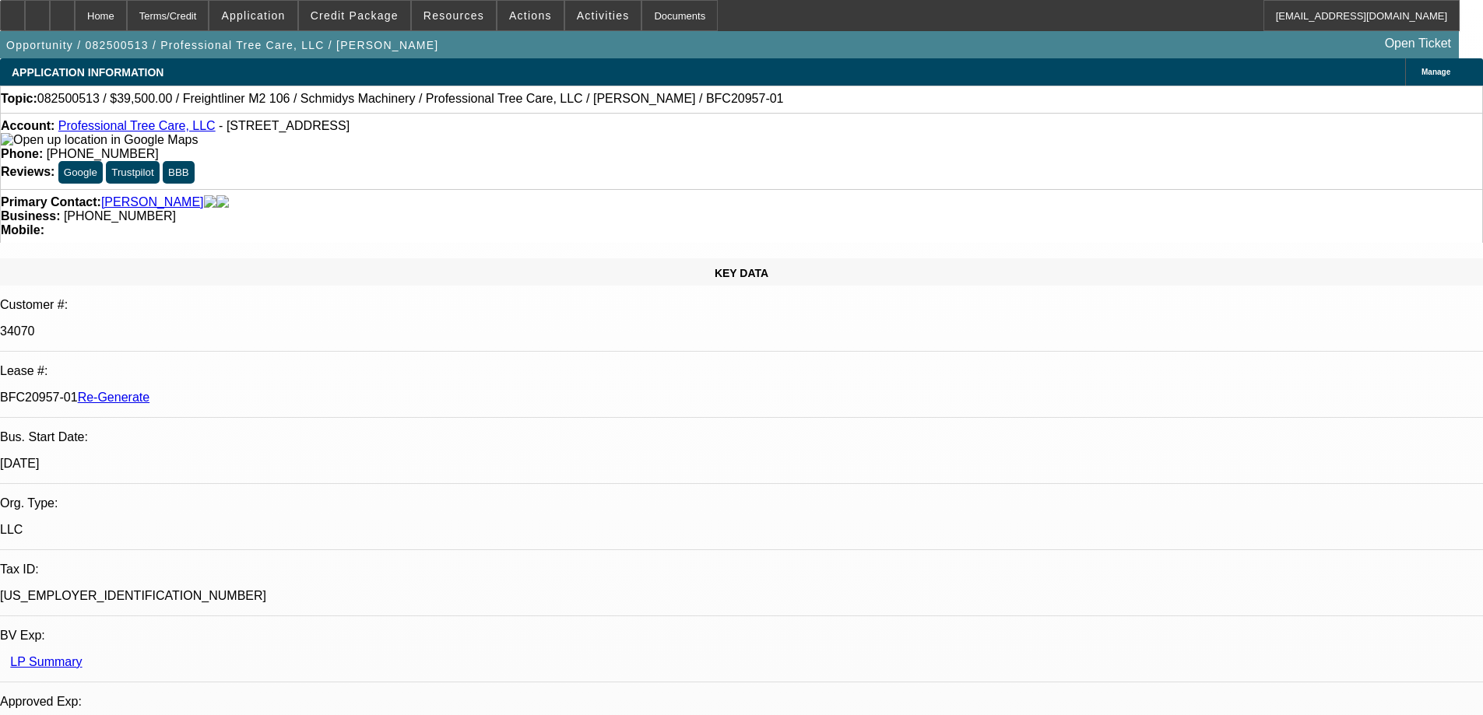
select select "6"
click at [12, 10] on icon at bounding box center [12, 10] width 0 height 0
